Goal: Task Accomplishment & Management: Use online tool/utility

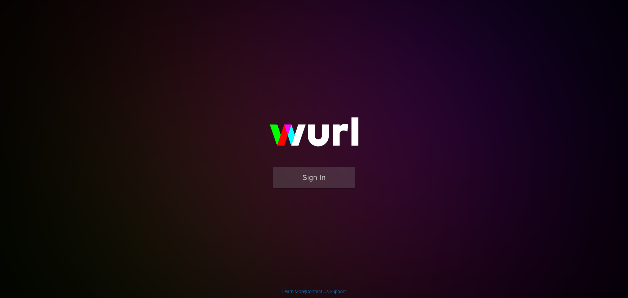
click at [312, 193] on form "Sign In" at bounding box center [314, 181] width 131 height 28
click at [324, 173] on button "Sign In" at bounding box center [314, 177] width 82 height 21
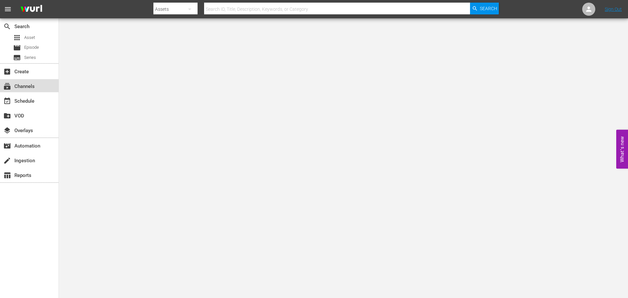
click at [24, 88] on div "subscriptions Channels" at bounding box center [18, 85] width 37 height 6
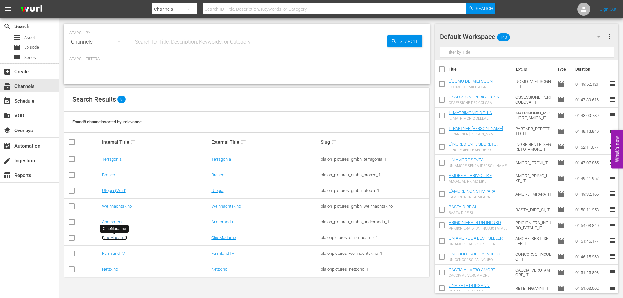
click at [121, 236] on link "CineMadame" at bounding box center [114, 237] width 25 height 5
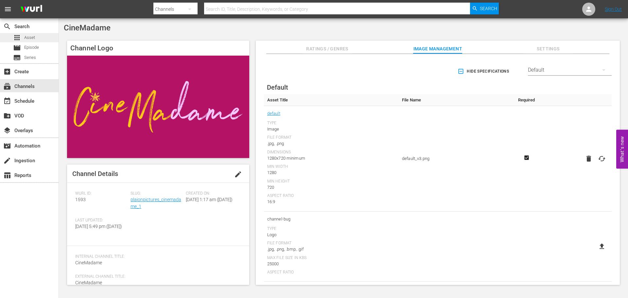
click at [34, 38] on span "Asset" at bounding box center [29, 37] width 11 height 7
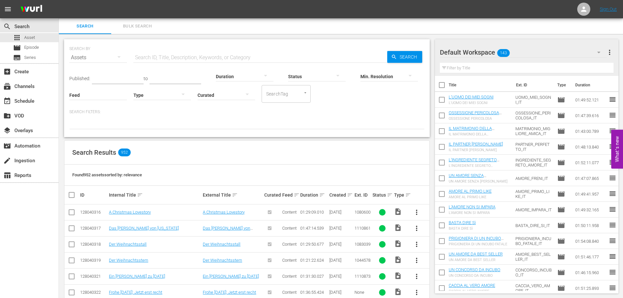
click at [171, 53] on input "text" at bounding box center [260, 58] width 254 height 16
type input "basta"
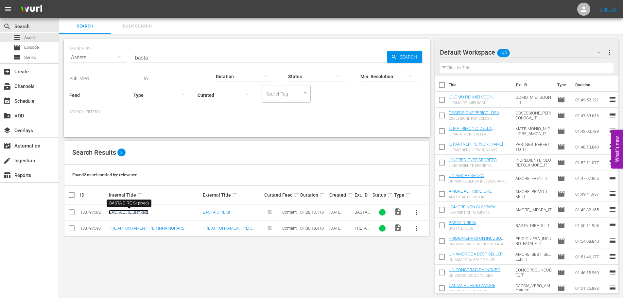
click at [134, 212] on link "BASTA DIRE Sì (fixed)" at bounding box center [129, 212] width 40 height 5
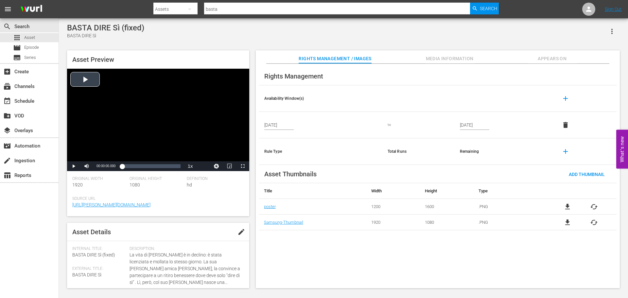
click at [92, 80] on div "Video Player" at bounding box center [158, 115] width 182 height 93
click at [141, 163] on div "Loaded : 0.45% 00:27:14.587 00:00:00.726" at bounding box center [151, 166] width 58 height 7
click at [74, 166] on span "Video Player" at bounding box center [74, 166] width 0 height 0
click at [296, 9] on input "basta" at bounding box center [337, 9] width 266 height 16
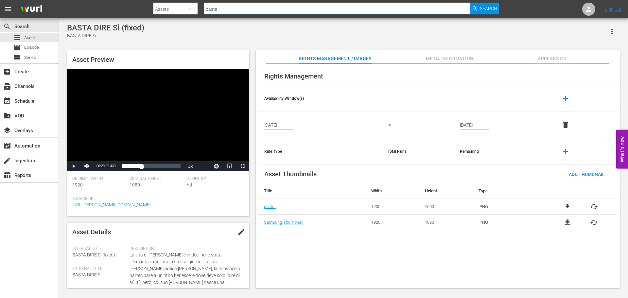
click at [296, 9] on input "basta" at bounding box center [337, 9] width 266 height 16
type input "bestseller"
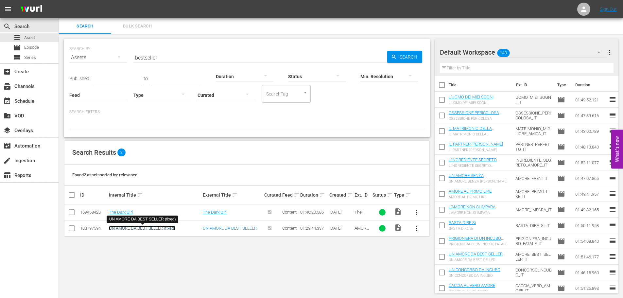
click at [136, 230] on link "UN AMORE DA BEST SELLER (fixed)" at bounding box center [142, 228] width 66 height 5
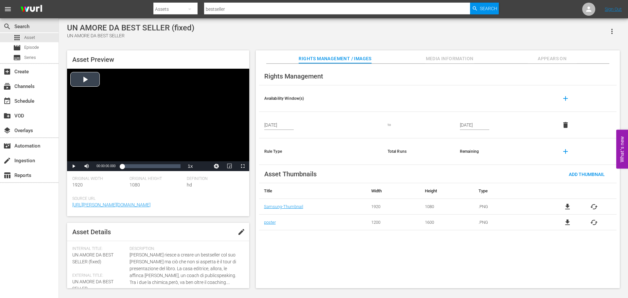
click at [132, 103] on div "Video Player" at bounding box center [158, 115] width 182 height 93
click at [139, 168] on div "Loaded : 0.11% 00:26:12.952 00:00:00.800" at bounding box center [151, 166] width 58 height 7
drag, startPoint x: 100, startPoint y: 120, endPoint x: 115, endPoint y: 126, distance: 16.3
click at [100, 120] on div "Video Player" at bounding box center [158, 115] width 182 height 93
click at [36, 102] on div "event_available Schedule" at bounding box center [18, 100] width 37 height 6
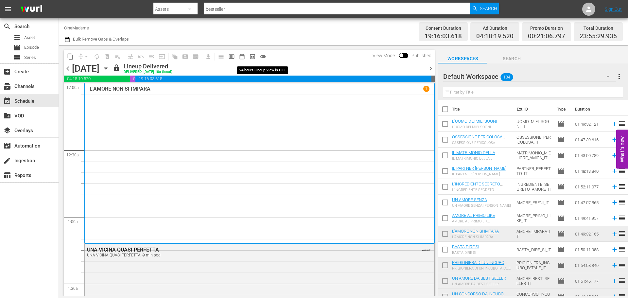
click at [267, 54] on button "toggle_off" at bounding box center [263, 56] width 10 height 10
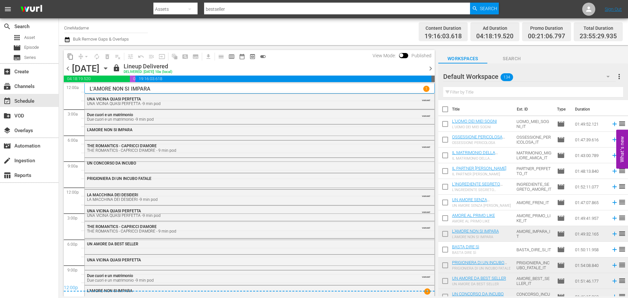
click at [432, 66] on span "chevron_right" at bounding box center [431, 68] width 8 height 8
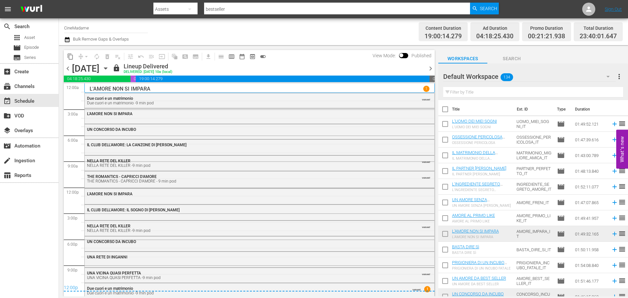
click at [432, 67] on span "chevron_right" at bounding box center [431, 68] width 8 height 8
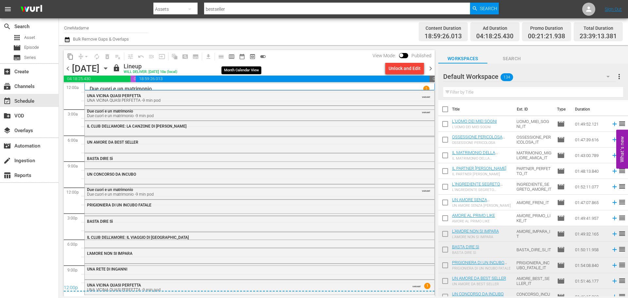
click at [242, 57] on span "date_range_outlined" at bounding box center [242, 56] width 7 height 7
